Goal: Communication & Community: Answer question/provide support

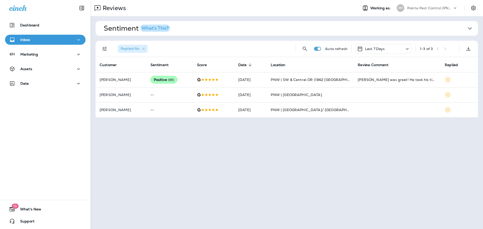
click at [439, 13] on div "PP Pointe Pest Control (PNW)" at bounding box center [427, 8] width 67 height 10
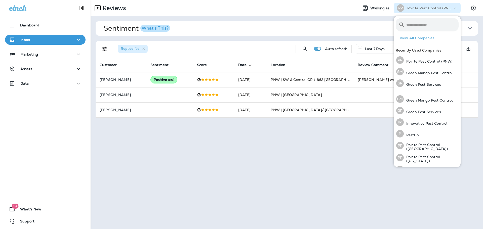
click at [439, 13] on div "PP Pointe Pest Control (PNW)" at bounding box center [427, 8] width 67 height 10
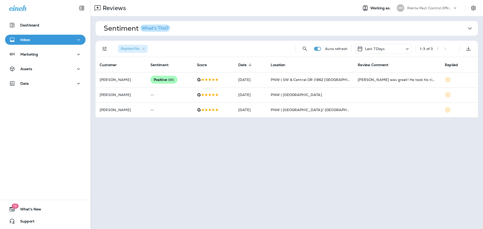
click at [428, 16] on div "Sentiment What's This? Overall sentiment 84.9 -1 This week Positive: 98 % Neutr…" at bounding box center [287, 69] width 392 height 107
click at [428, 8] on p "Pointe Pest Control (PNW)" at bounding box center [429, 8] width 45 height 4
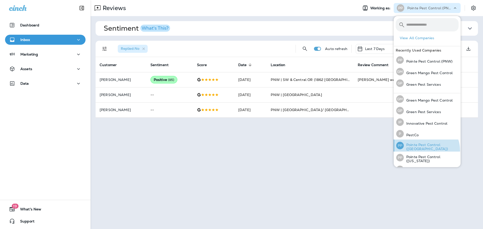
click at [426, 151] on p "Pointe Pest Control ([GEOGRAPHIC_DATA])" at bounding box center [431, 147] width 55 height 8
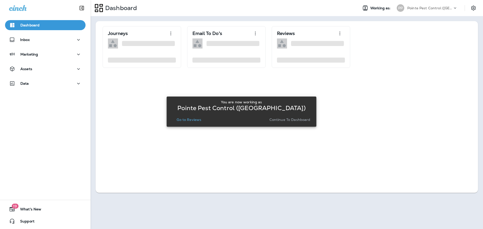
click at [191, 120] on p "Go to Reviews" at bounding box center [189, 120] width 25 height 4
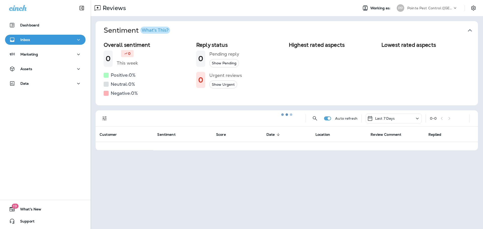
click at [467, 28] on div at bounding box center [286, 115] width 391 height 228
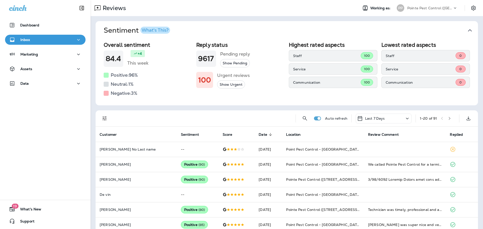
click at [469, 29] on icon "button" at bounding box center [470, 30] width 8 height 8
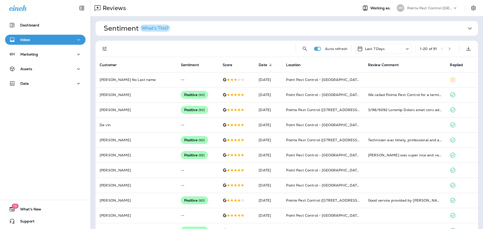
click at [114, 52] on div at bounding box center [203, 49] width 178 height 16
click at [104, 51] on icon "Filters" at bounding box center [105, 49] width 6 height 6
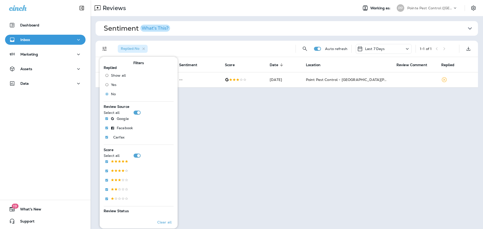
click at [230, 45] on div "Replied : No" at bounding box center [203, 49] width 178 height 16
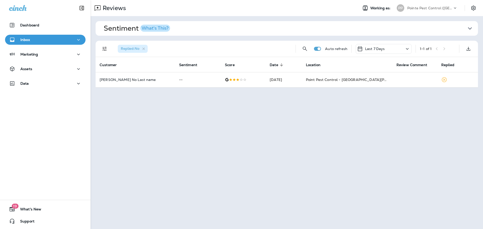
click at [229, 88] on div "Sentiment What's This? Overall sentiment 84.4 +4 This week Positive: 96 % Neutr…" at bounding box center [287, 54] width 392 height 76
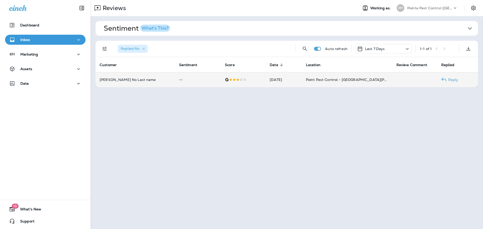
click at [229, 84] on td at bounding box center [243, 79] width 45 height 15
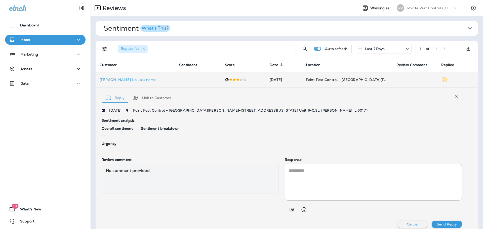
scroll to position [5, 0]
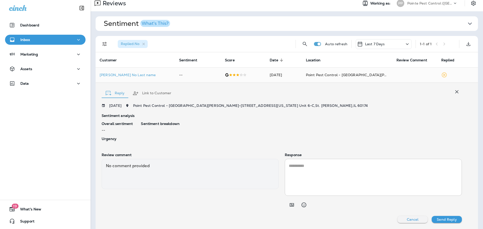
click at [337, 174] on textarea at bounding box center [373, 177] width 169 height 29
paste textarea "**********"
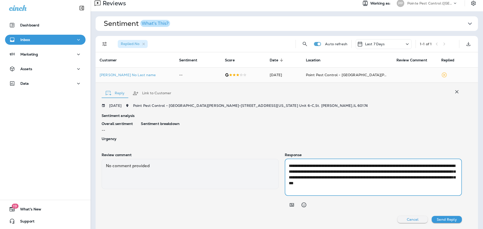
type textarea "**********"
click at [453, 219] on button "Send Reply" at bounding box center [447, 219] width 30 height 7
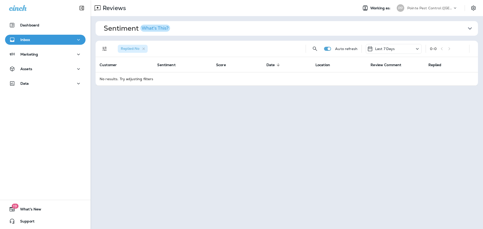
click at [438, 8] on p "Pointe Pest Control ([GEOGRAPHIC_DATA])" at bounding box center [429, 8] width 45 height 4
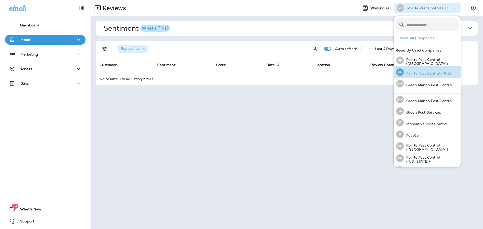
click at [433, 74] on p "Pointe Pest Control (PNW)" at bounding box center [428, 73] width 49 height 4
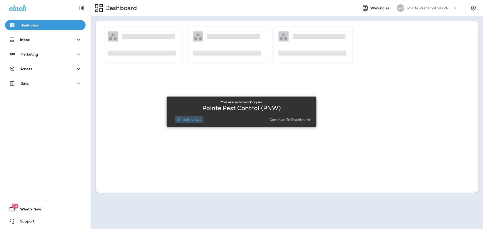
click at [192, 116] on button "Go to Reviews" at bounding box center [189, 119] width 29 height 7
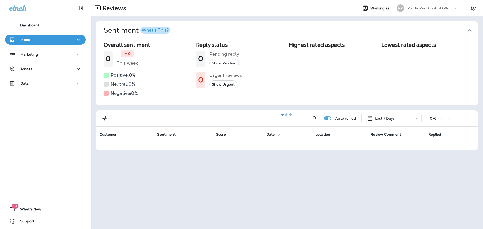
click at [471, 31] on div at bounding box center [286, 115] width 391 height 228
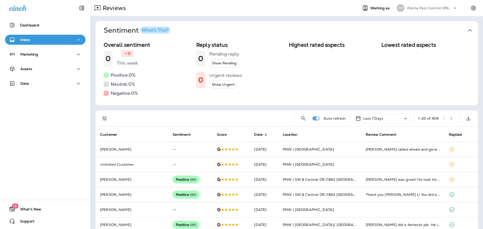
click at [466, 27] on icon "button" at bounding box center [470, 30] width 8 height 8
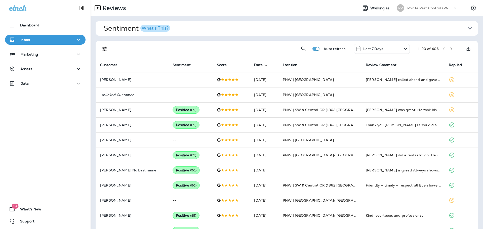
click at [109, 50] on button "Filters" at bounding box center [105, 49] width 10 height 10
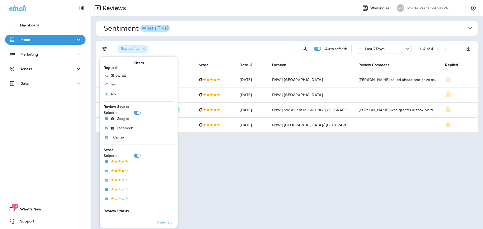
click at [249, 54] on div "Replied : No" at bounding box center [203, 49] width 178 height 16
